Goal: Entertainment & Leisure: Browse casually

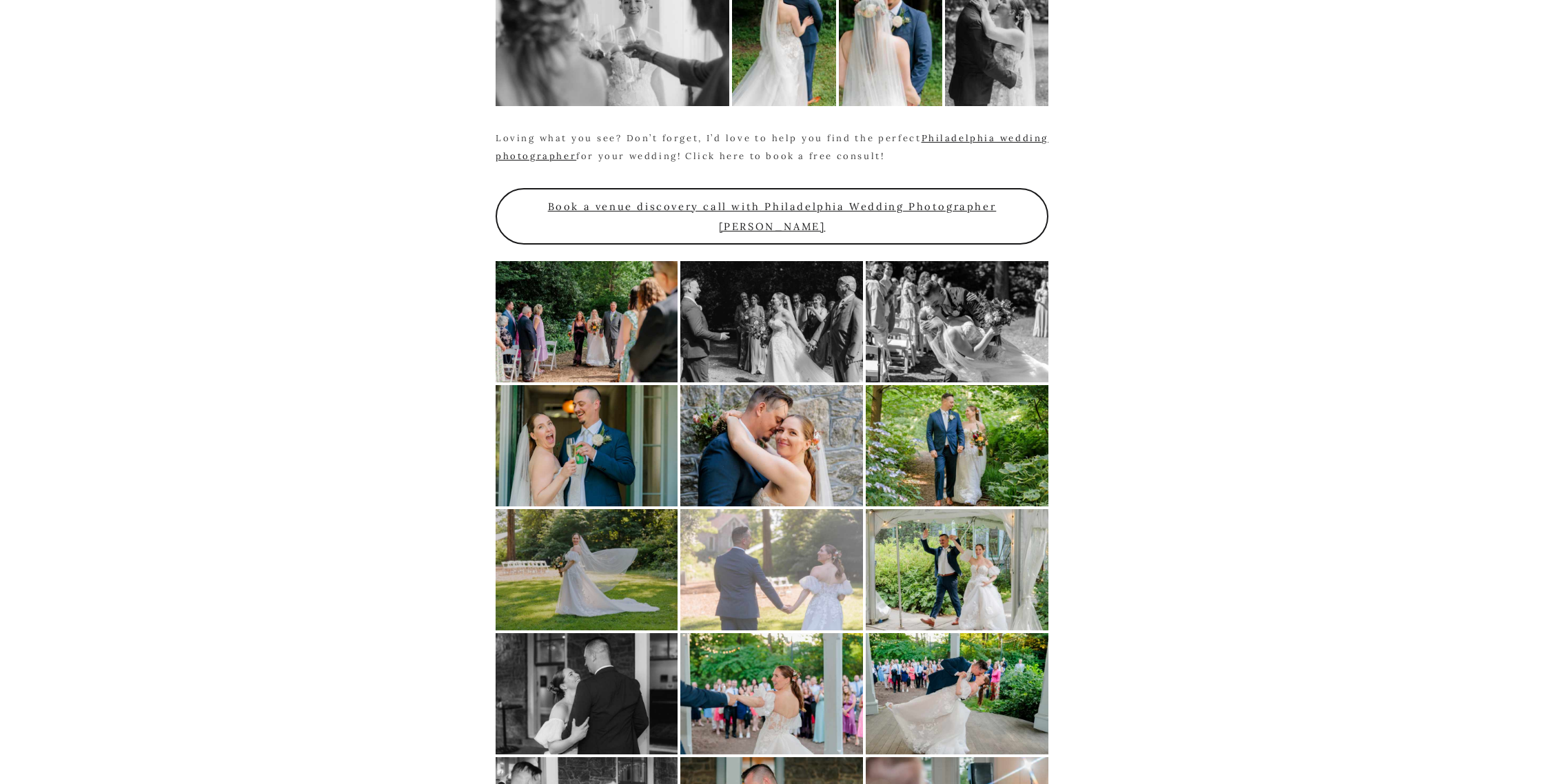
scroll to position [2476, 0]
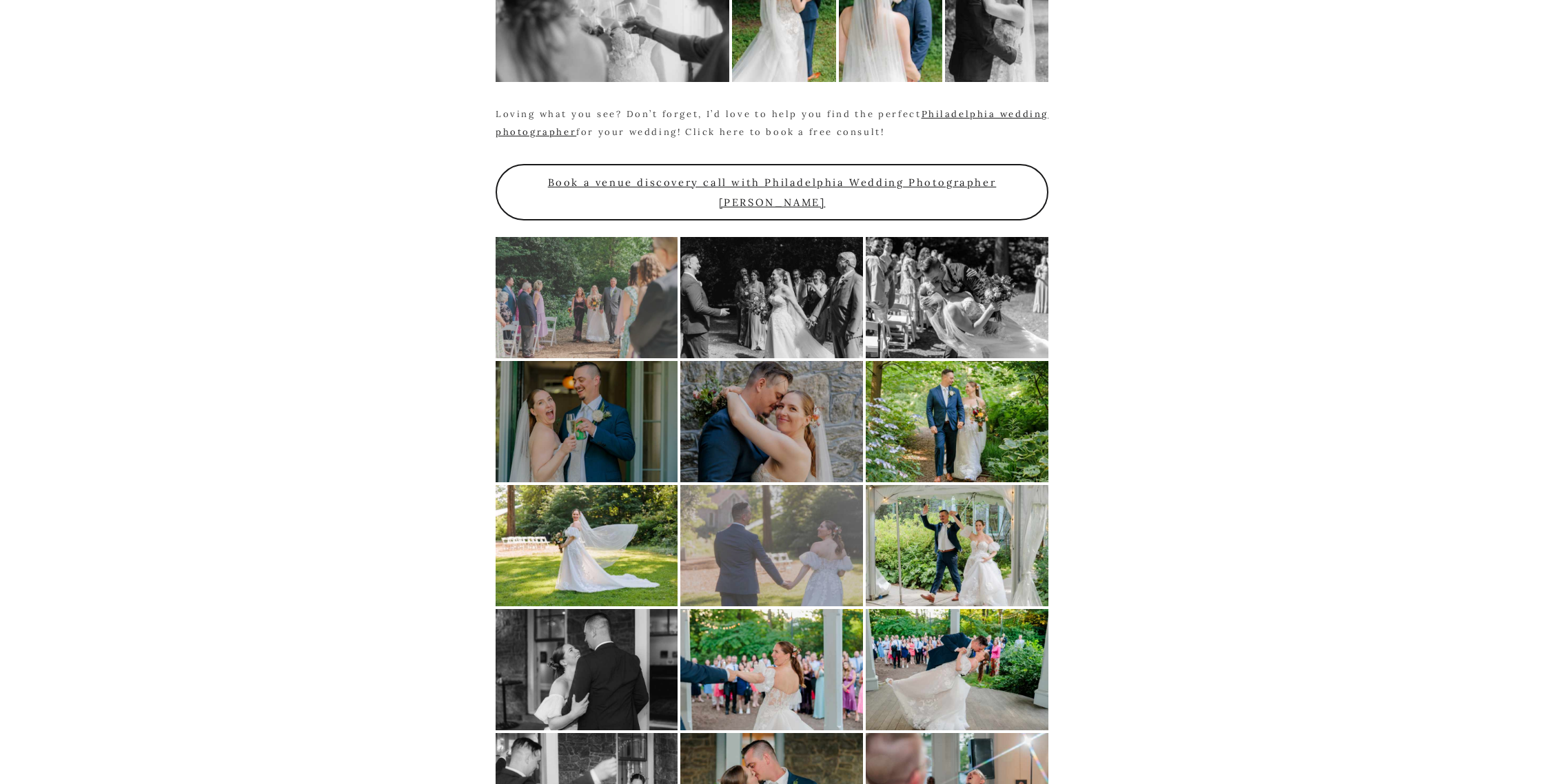
click at [581, 251] on div at bounding box center [586, 297] width 182 height 121
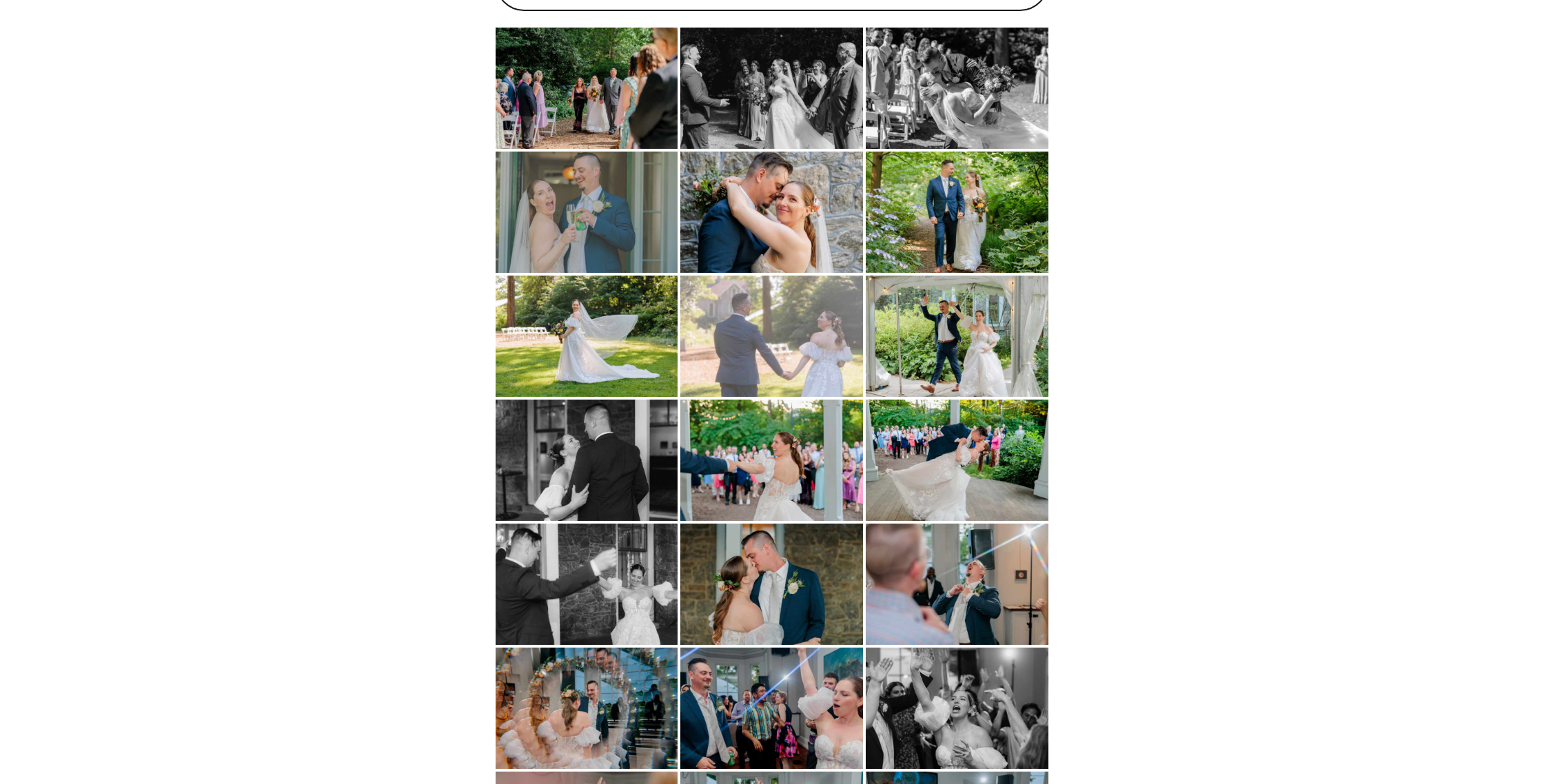
scroll to position [2706, 0]
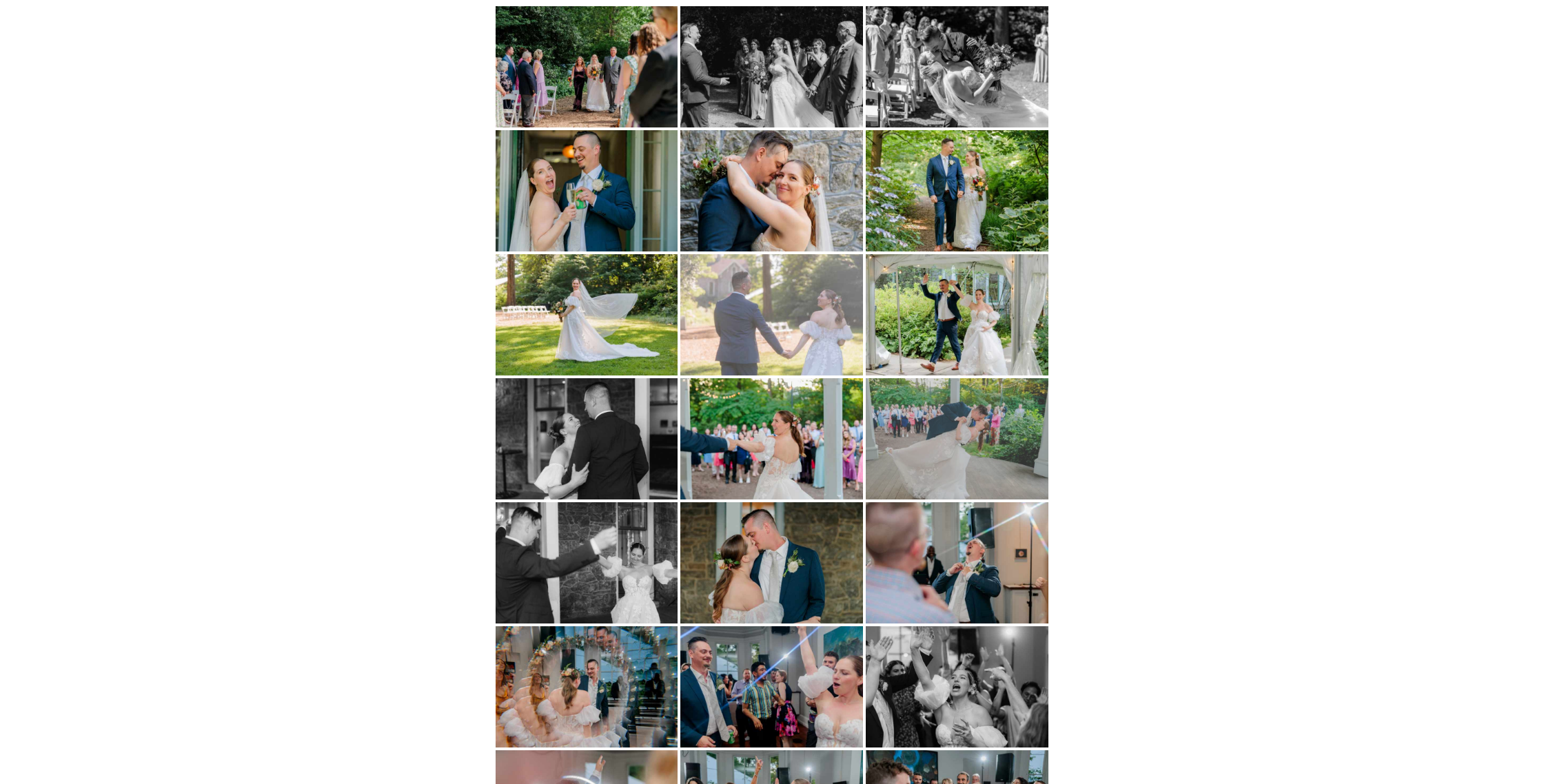
click at [907, 387] on div at bounding box center [957, 438] width 183 height 121
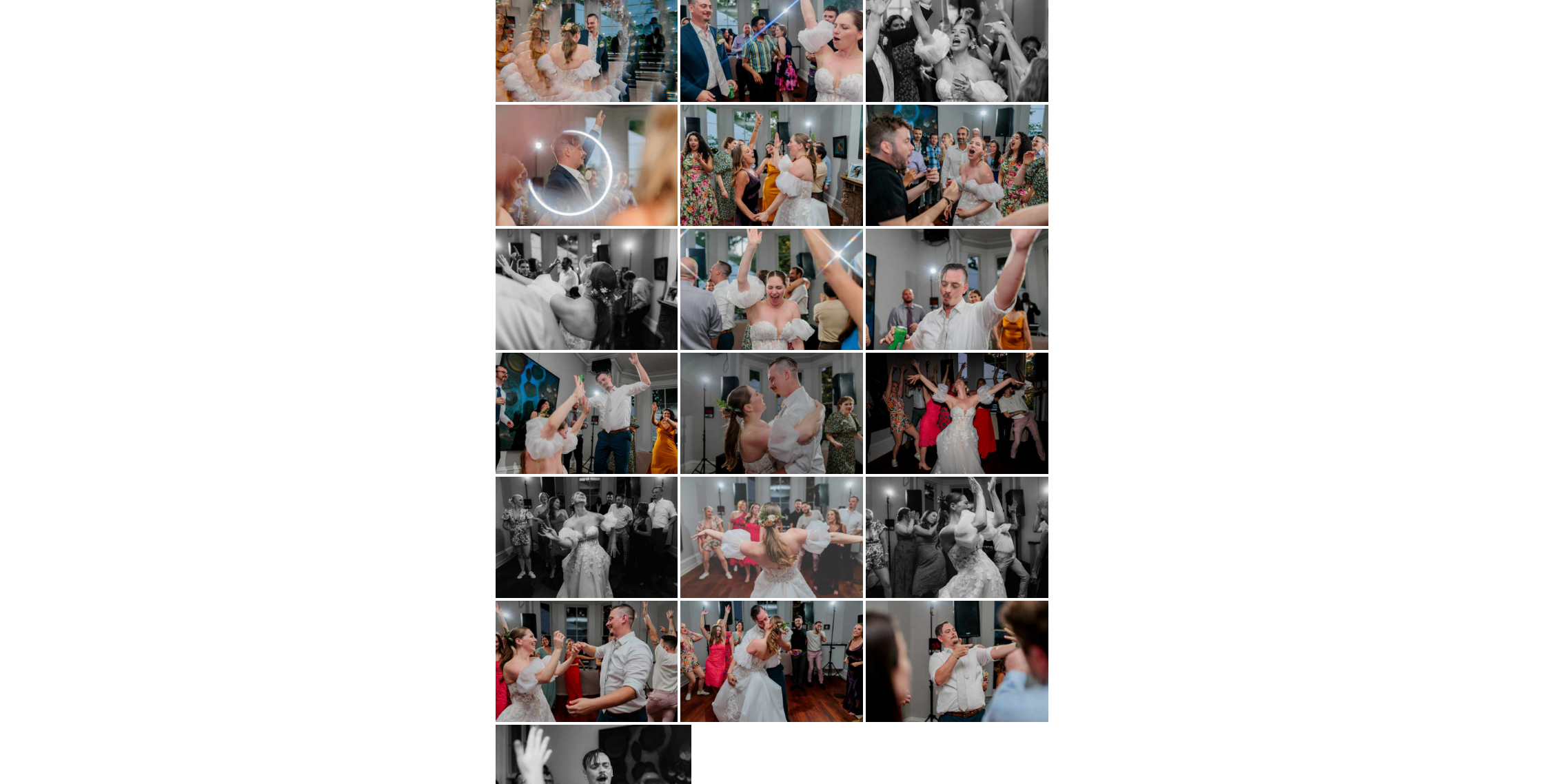
scroll to position [3445, 0]
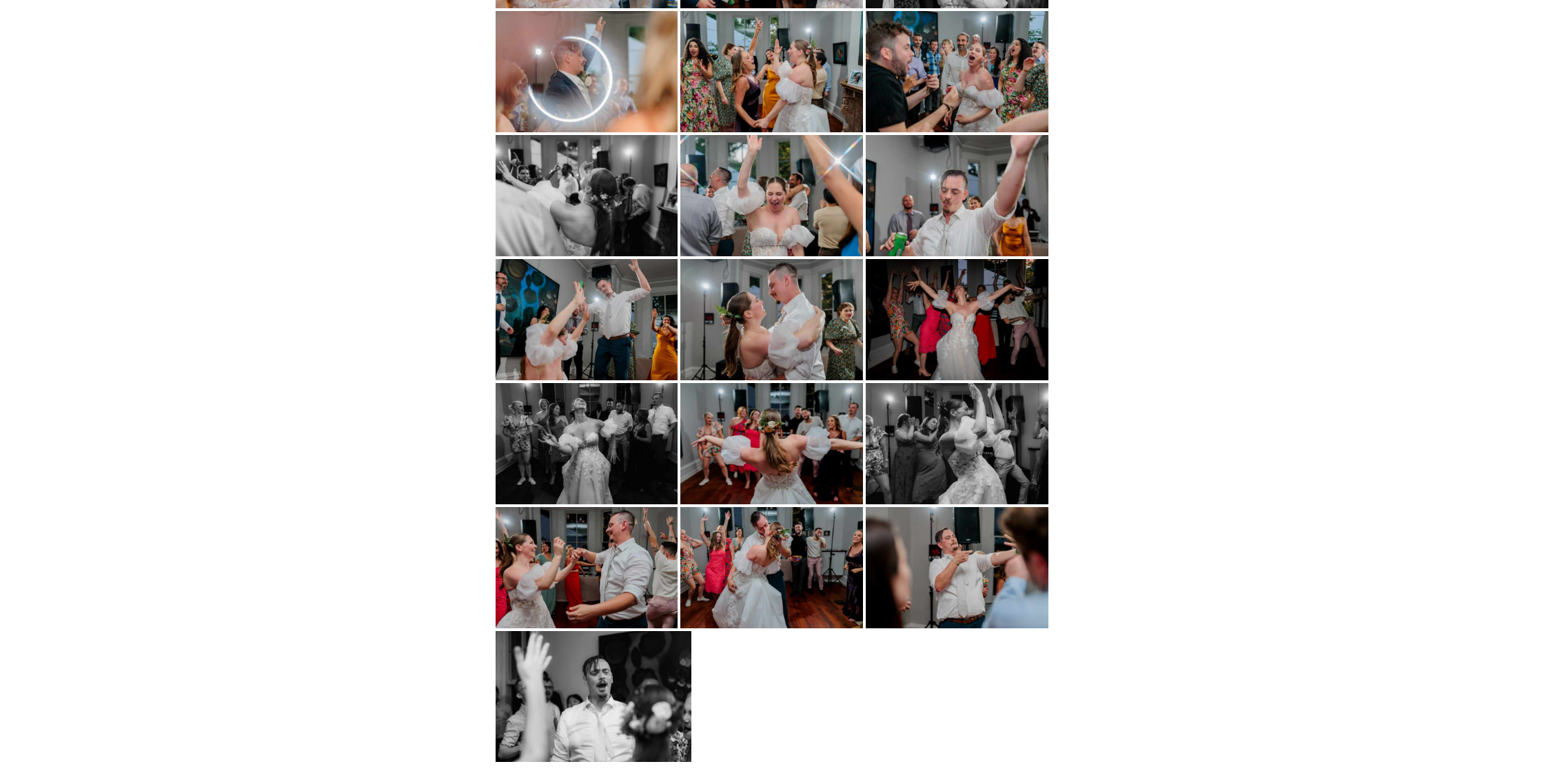
scroll to position [2706, 0]
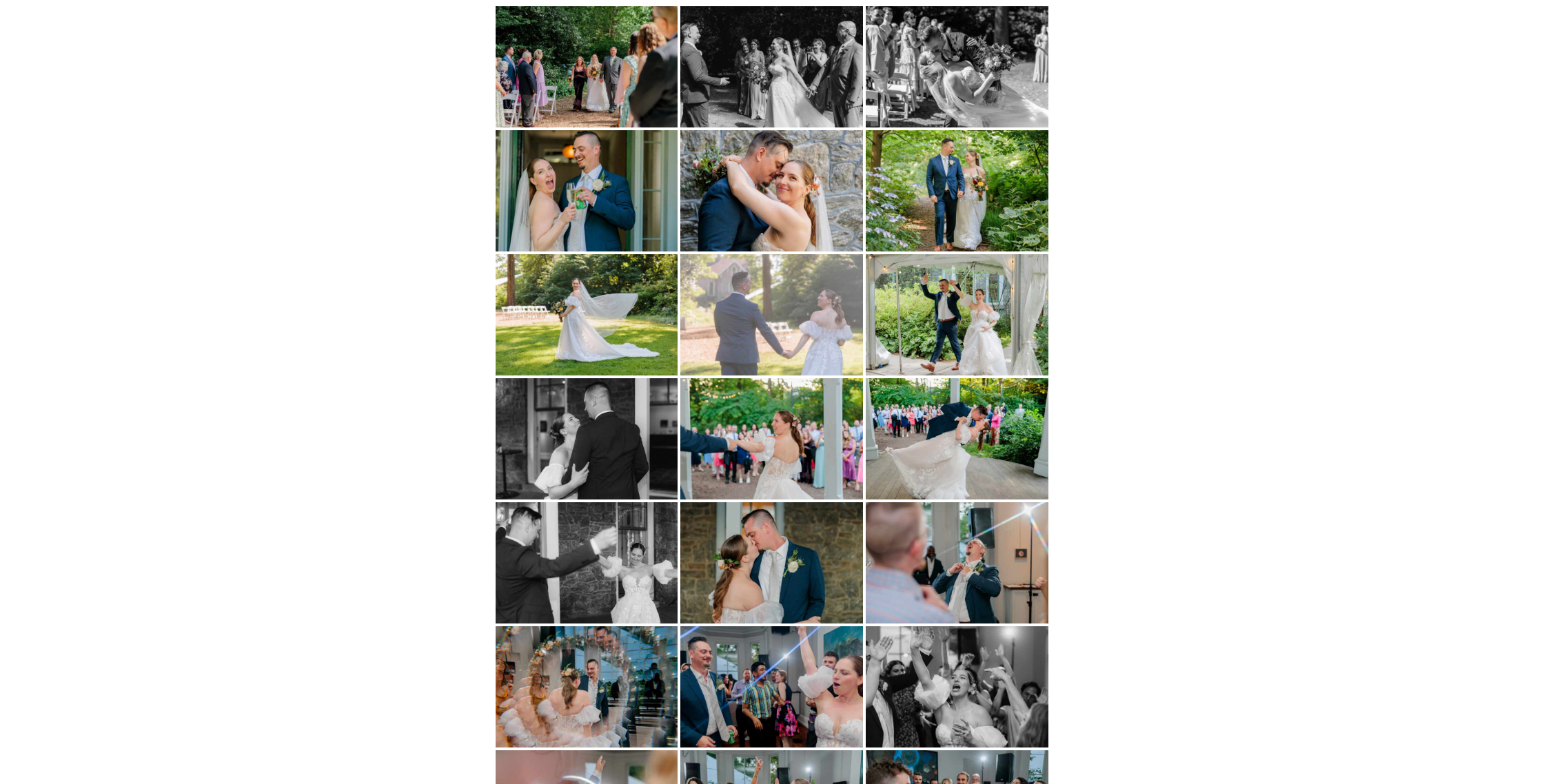
scroll to position [2476, 0]
